Goal: Information Seeking & Learning: Stay updated

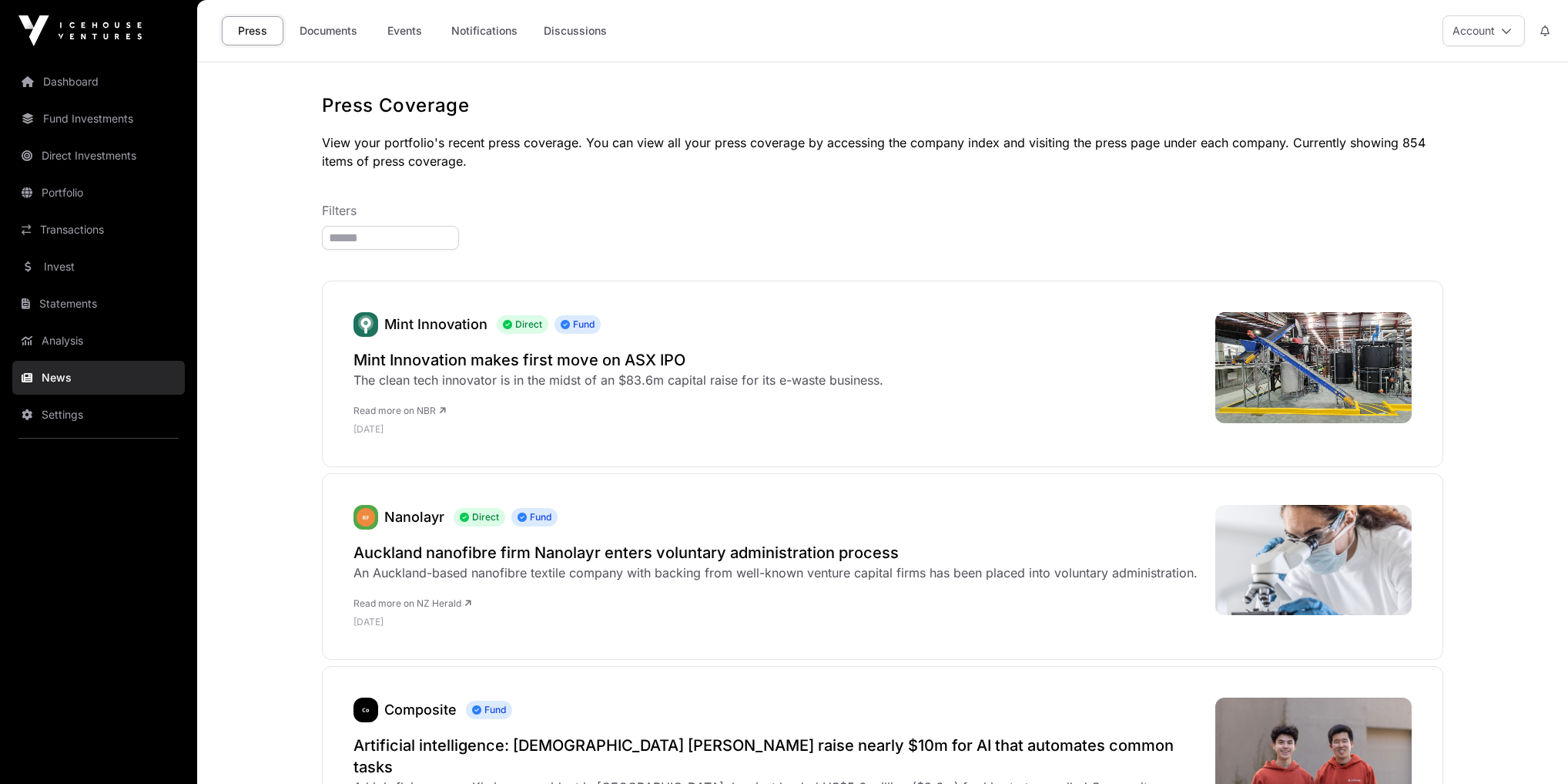
click at [479, 49] on div "Press Documents Events Notifications Discussions" at bounding box center [416, 30] width 420 height 47
click at [487, 39] on link "Notifications" at bounding box center [483, 31] width 86 height 29
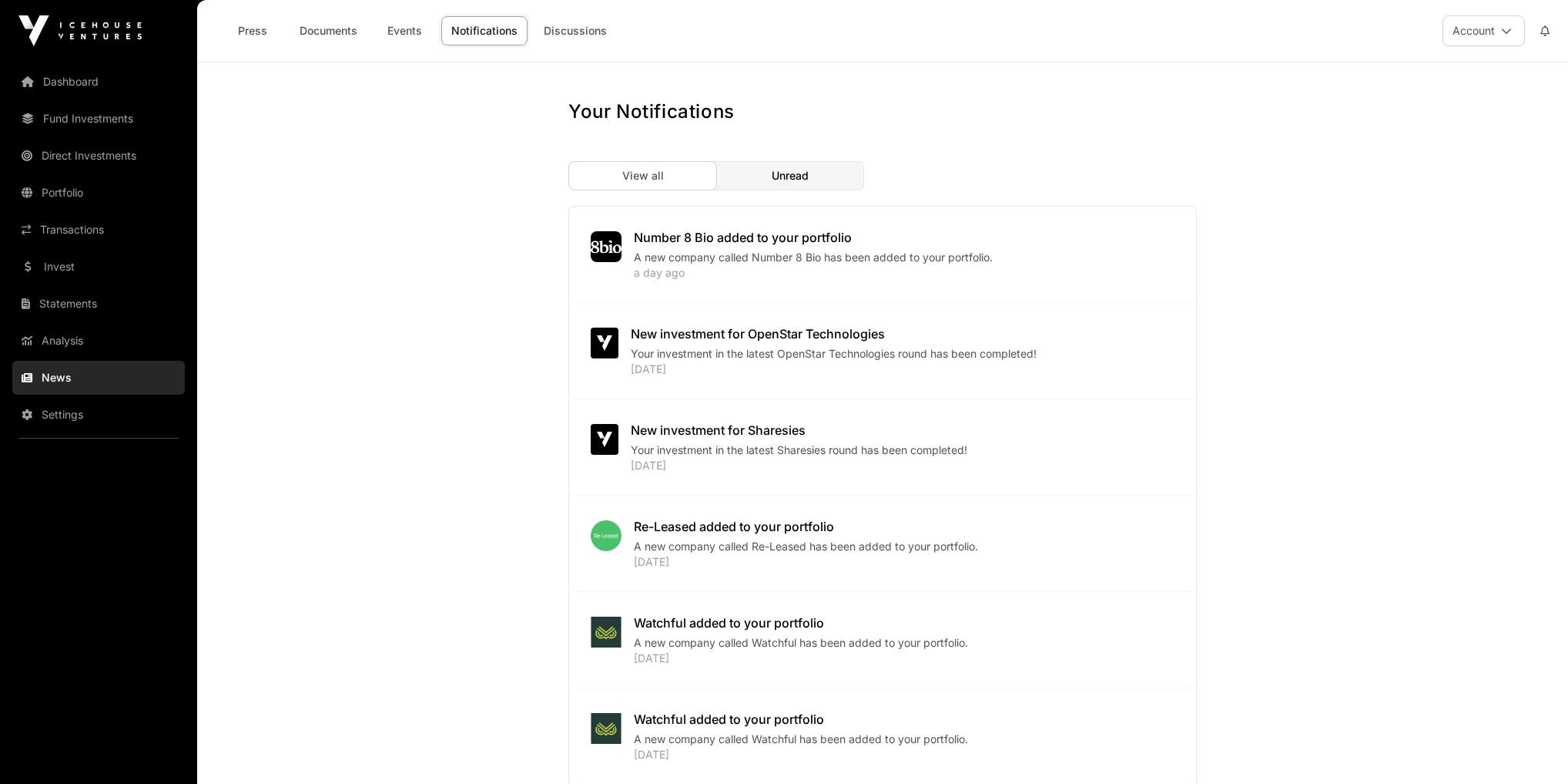
click at [581, 43] on link "Discussions" at bounding box center [575, 31] width 83 height 29
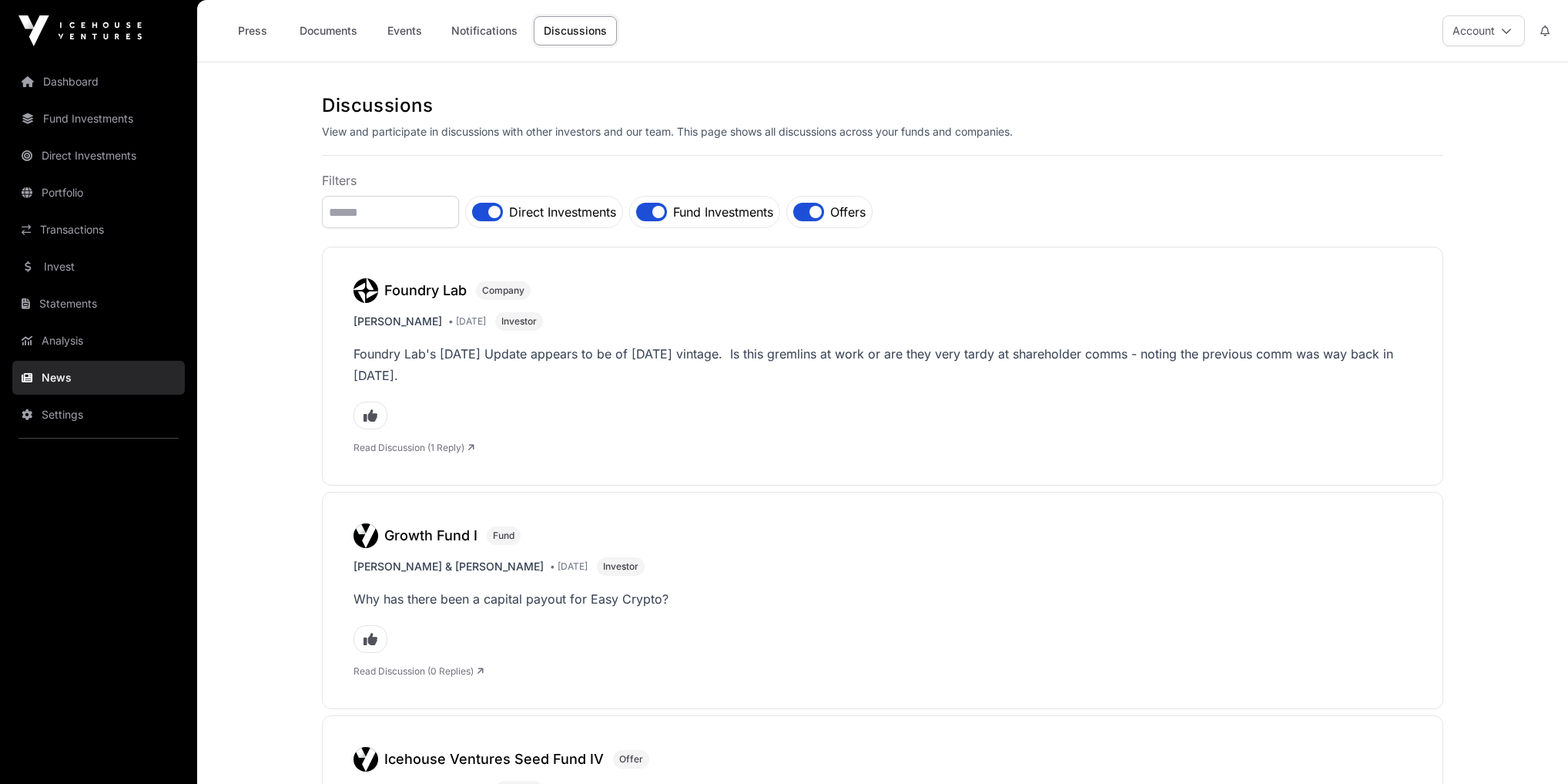
click at [314, 27] on link "Documents" at bounding box center [328, 31] width 78 height 29
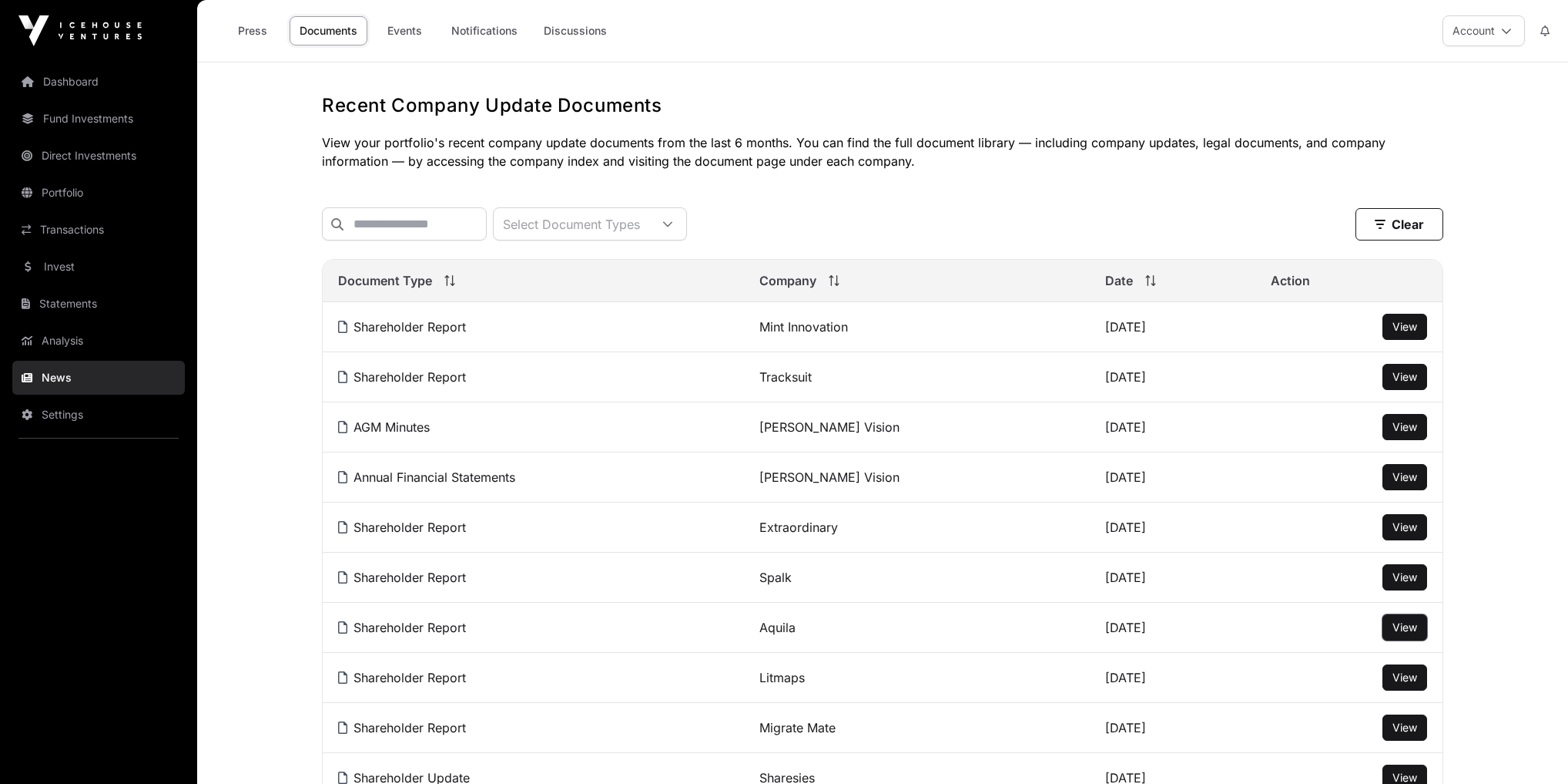
click at [1420, 631] on button "View" at bounding box center [1405, 627] width 44 height 26
click at [1395, 633] on span "View" at bounding box center [1405, 628] width 25 height 14
